Goal: Information Seeking & Learning: Learn about a topic

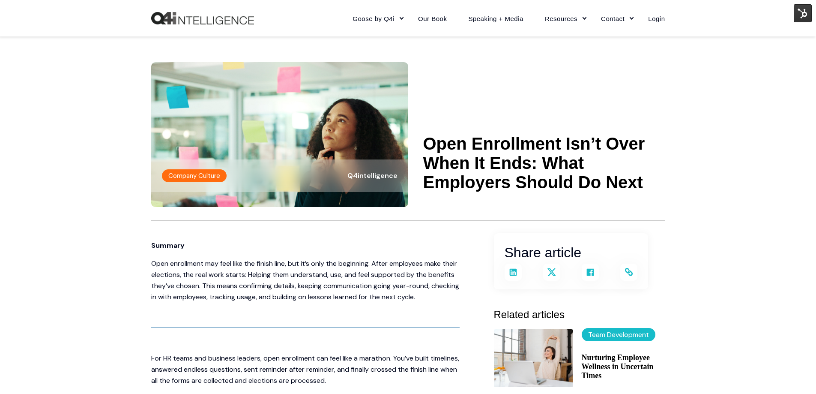
scroll to position [214, 0]
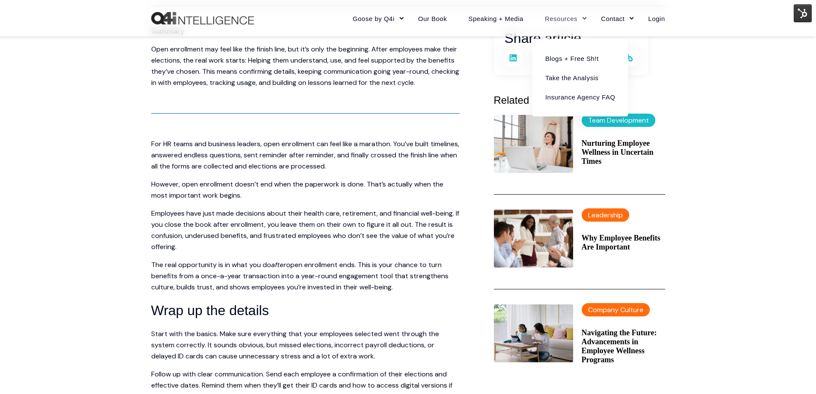
click at [579, 17] on link "Resources" at bounding box center [562, 18] width 56 height 37
click at [575, 58] on link "Blogs + Free Sh!t" at bounding box center [580, 57] width 83 height 19
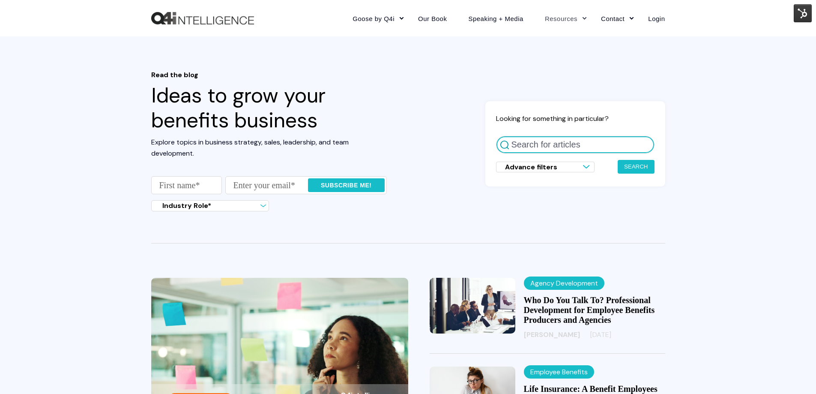
click at [563, 140] on input "Search for articles" at bounding box center [575, 145] width 158 height 18
type input "Goose"
click at [618, 160] on button "Search" at bounding box center [636, 167] width 37 height 14
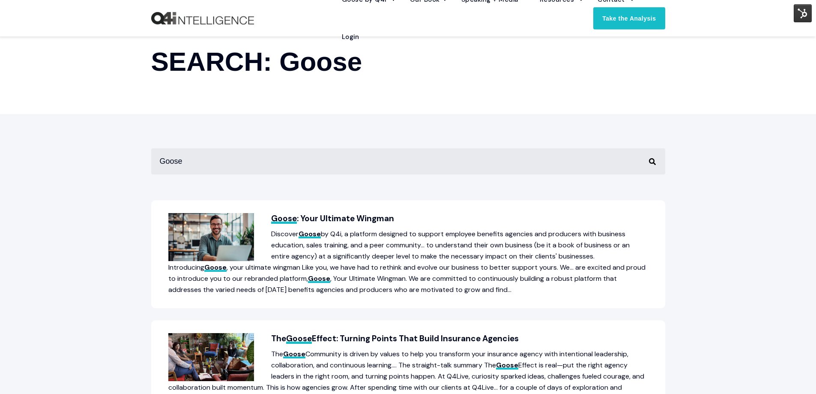
scroll to position [86, 0]
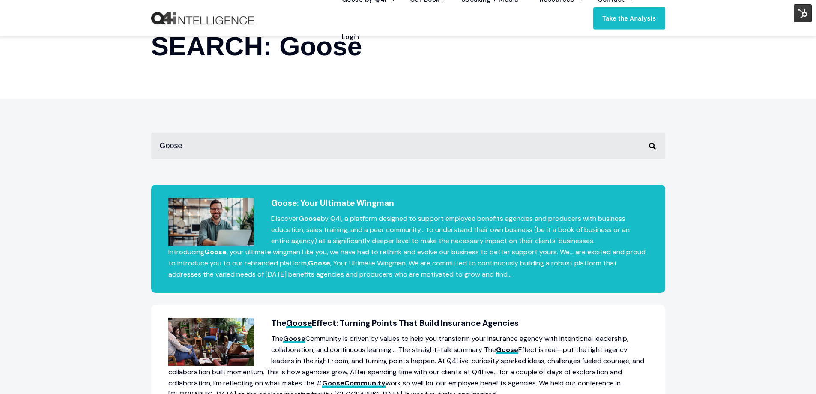
click at [367, 203] on h2 "Goose : Your Ultimate Wingman" at bounding box center [408, 202] width 480 height 11
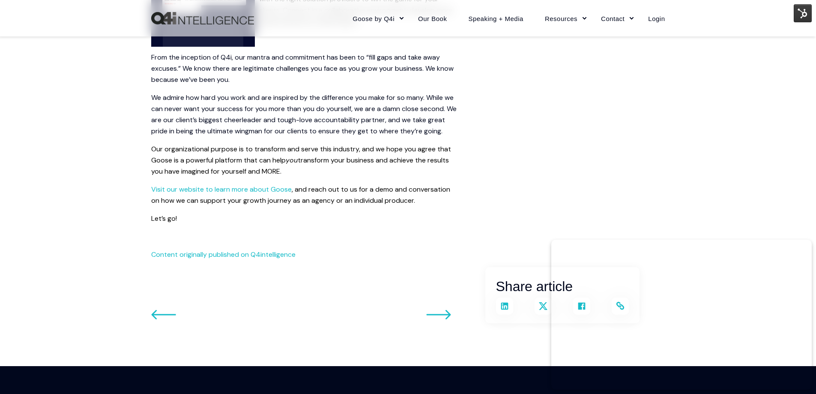
scroll to position [1413, 0]
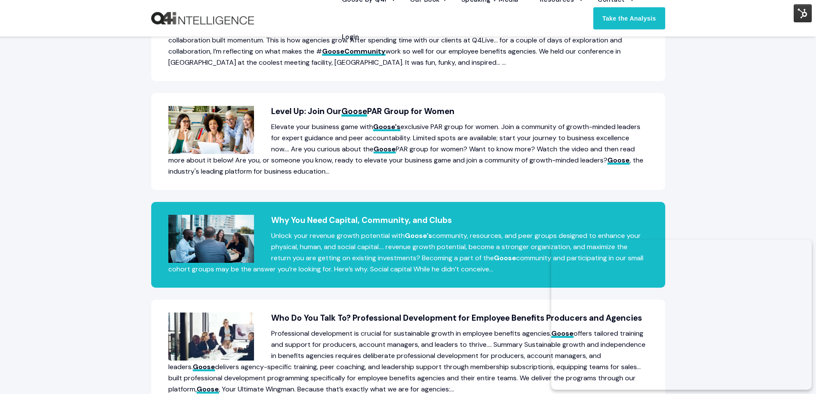
scroll to position [428, 0]
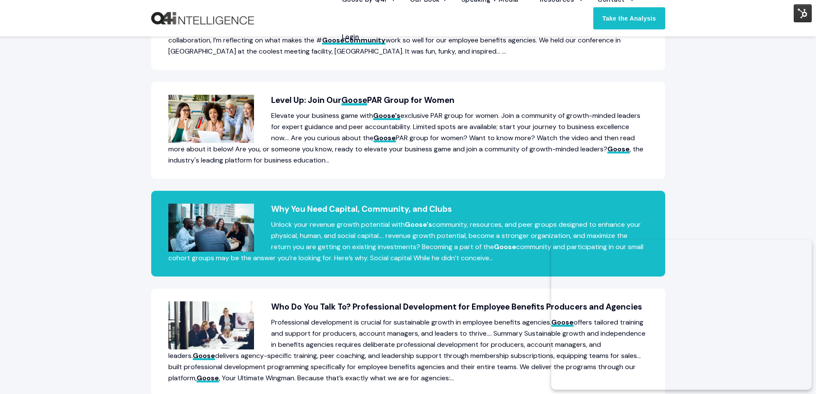
click at [352, 208] on h2 "Why You Need Capital, Community, and Clubs" at bounding box center [408, 208] width 480 height 11
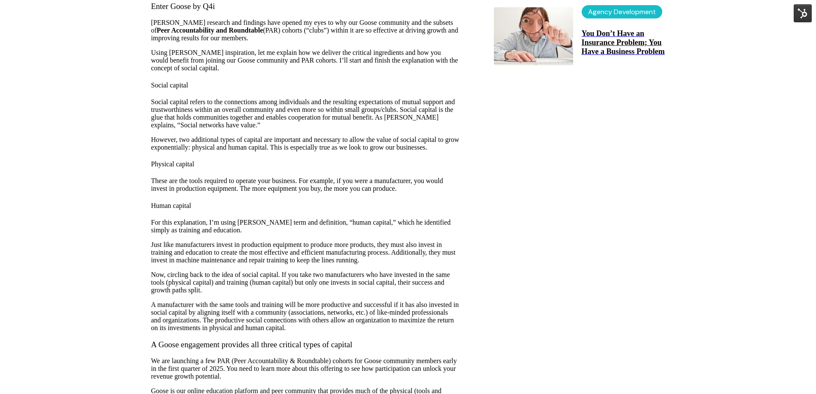
scroll to position [557, 0]
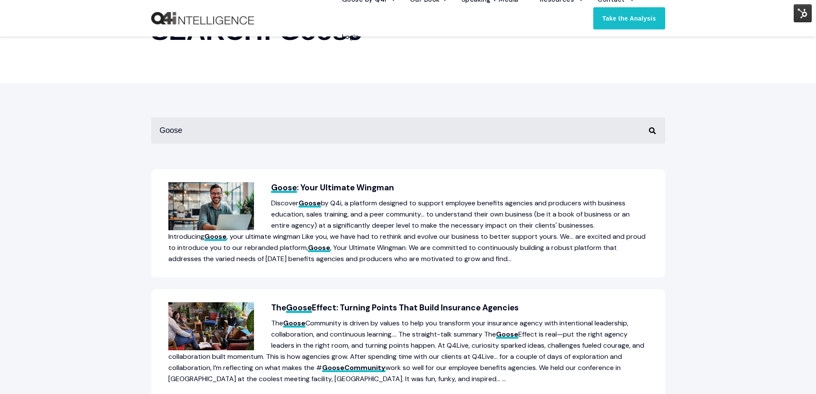
scroll to position [128, 0]
